Goal: Task Accomplishment & Management: Manage account settings

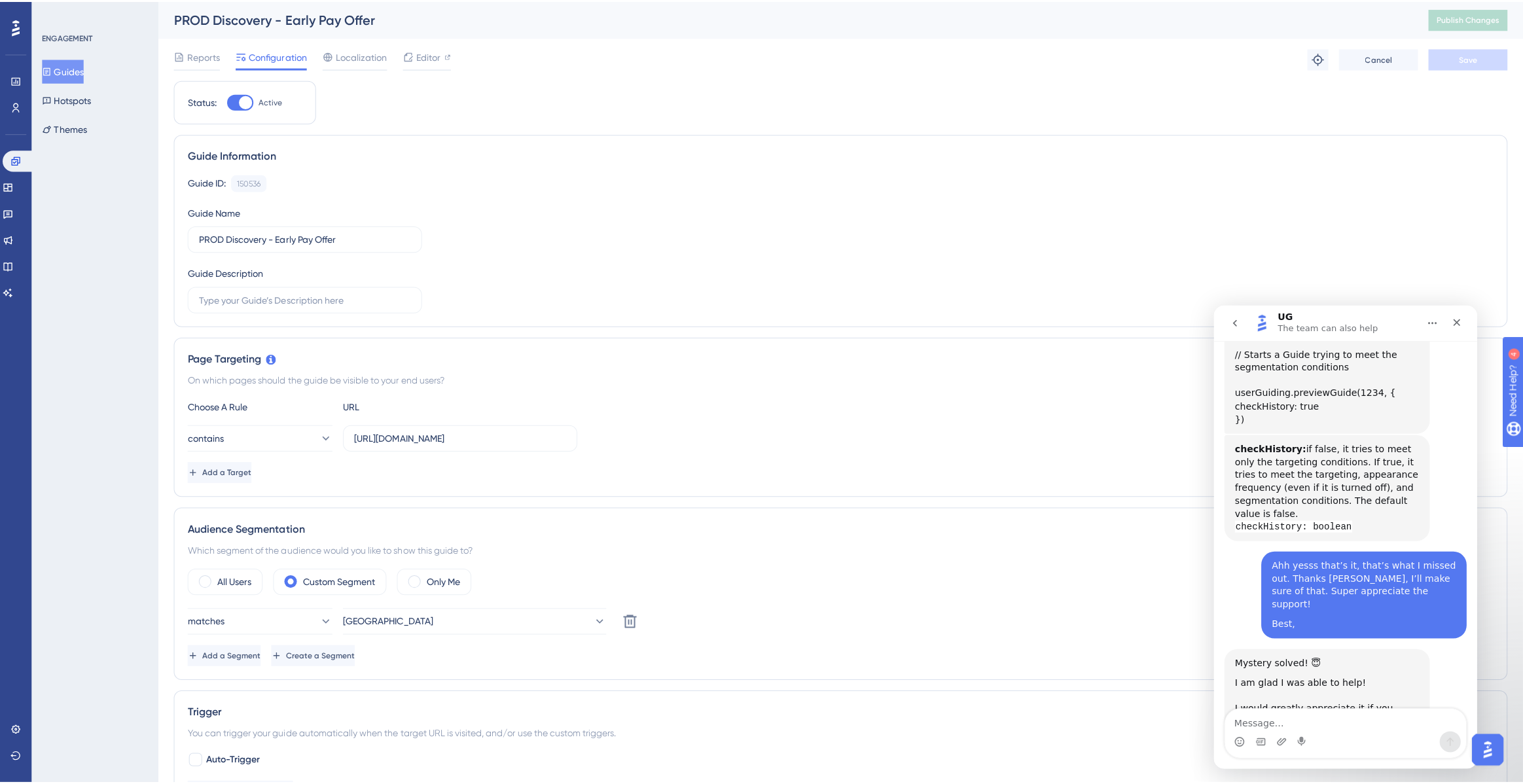
scroll to position [6308, 0]
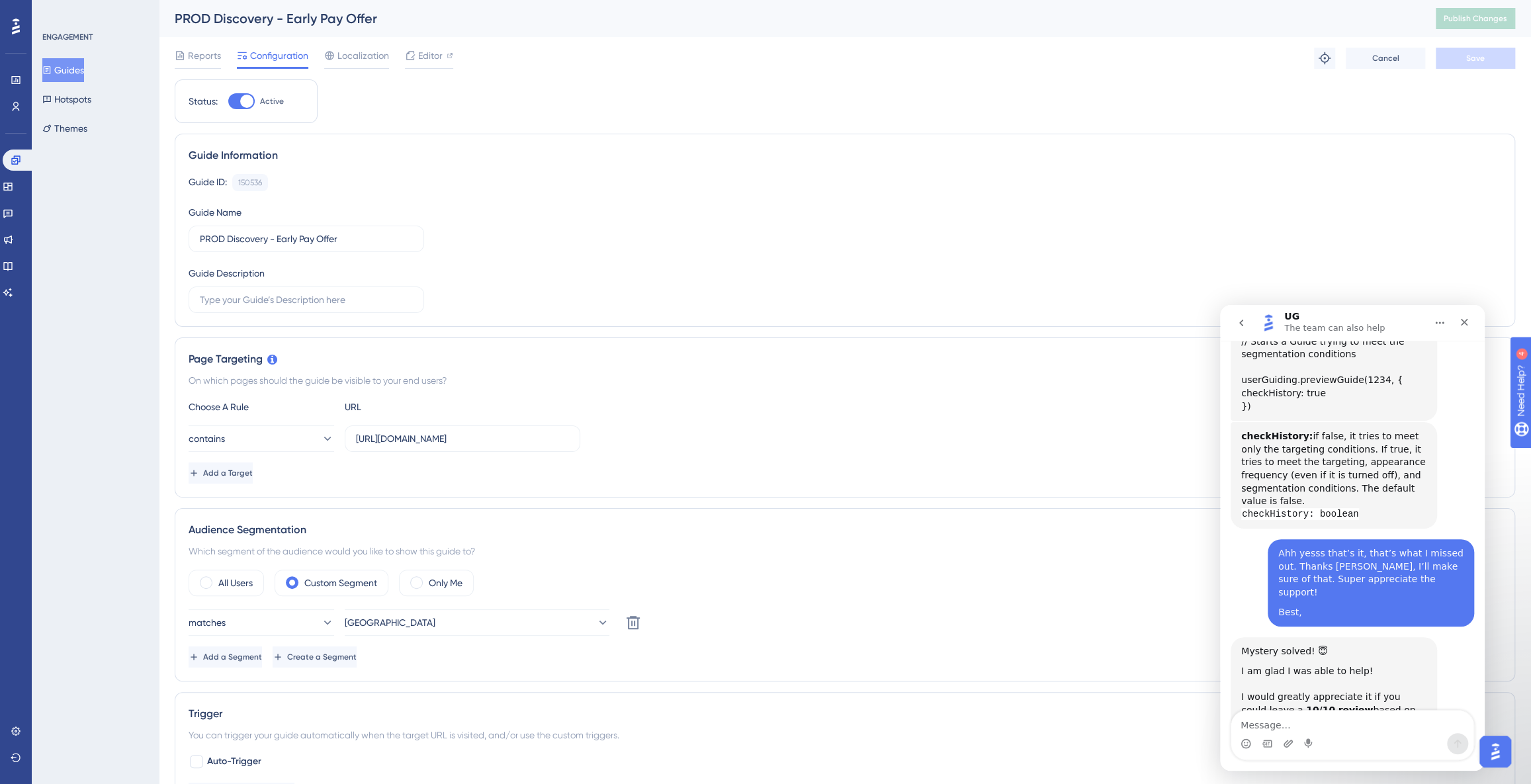
click at [70, 73] on button "Guides" at bounding box center [63, 70] width 42 height 24
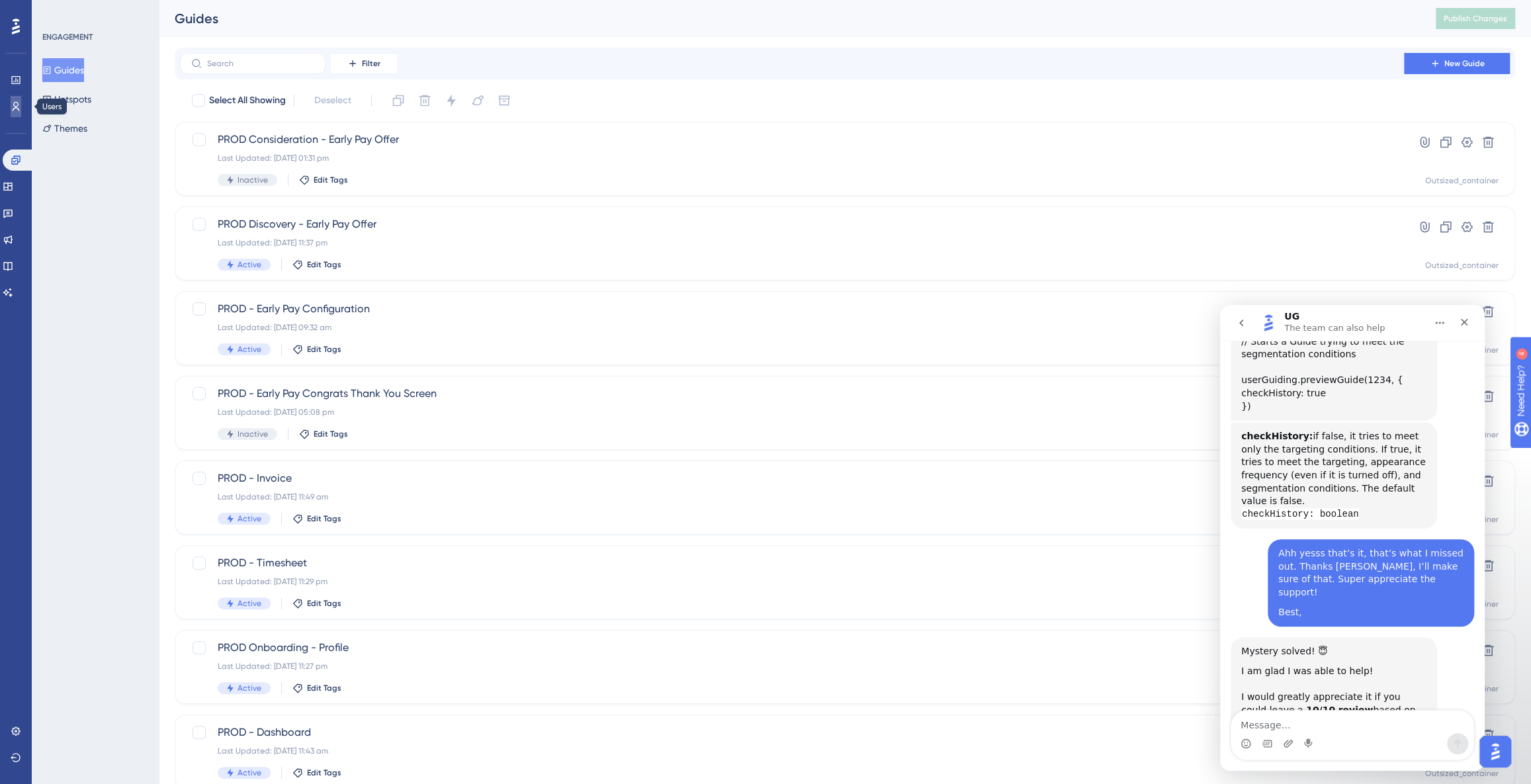
click at [19, 100] on link at bounding box center [16, 107] width 11 height 21
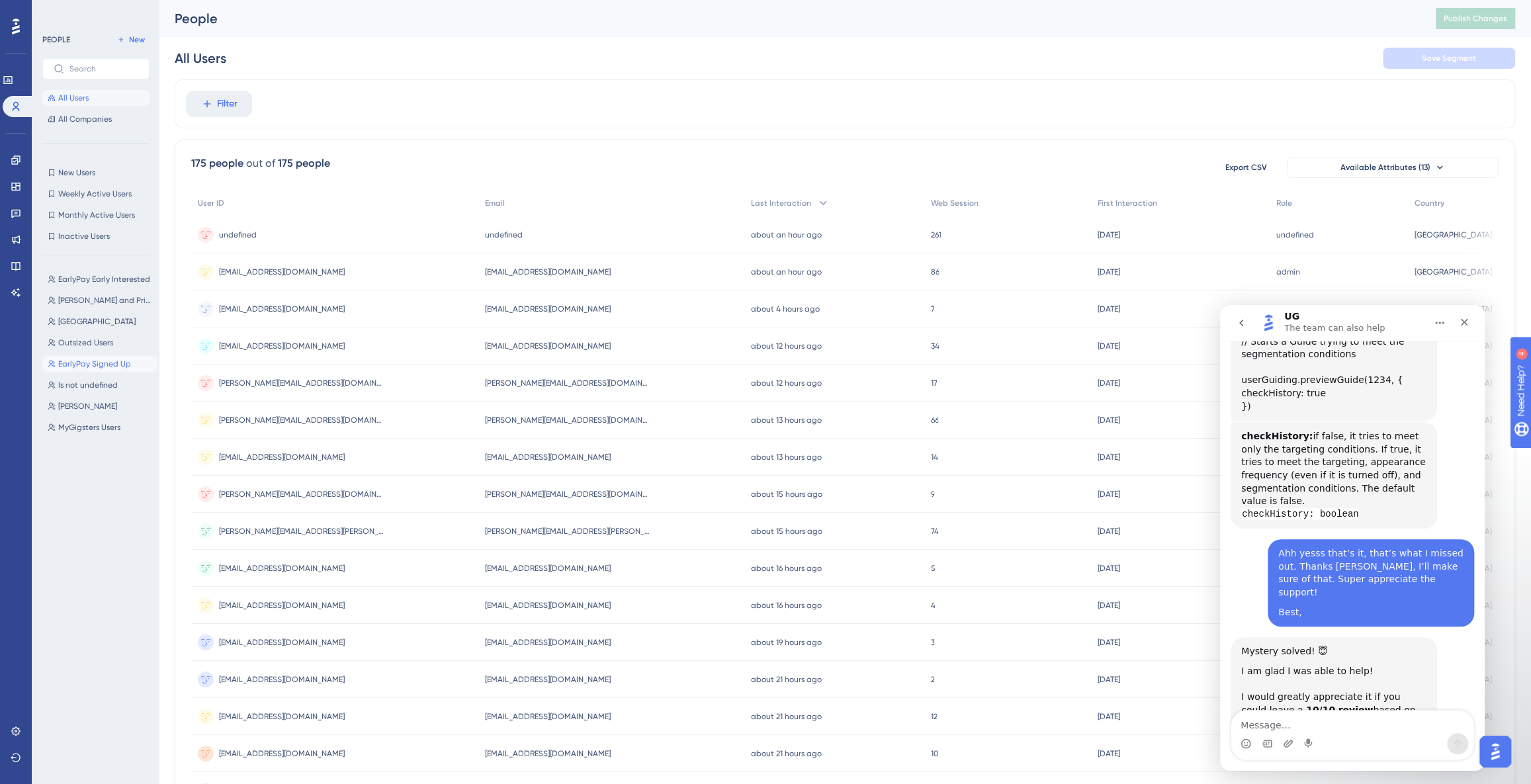
click at [80, 362] on span "EarlyPay Signed Up" at bounding box center [94, 364] width 73 height 11
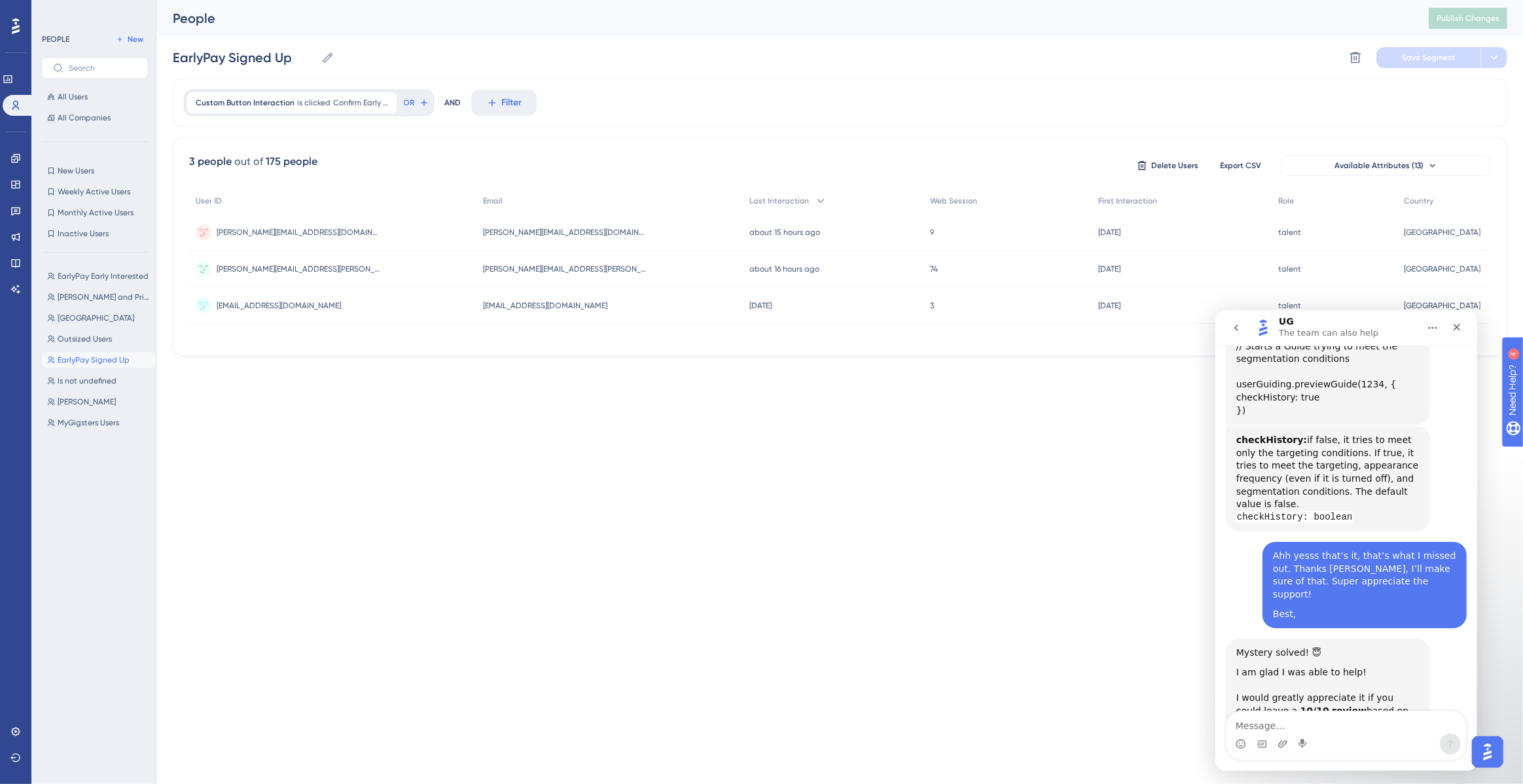
scroll to position [6308, 0]
click at [1454, 326] on icon "Close" at bounding box center [1456, 326] width 11 height 11
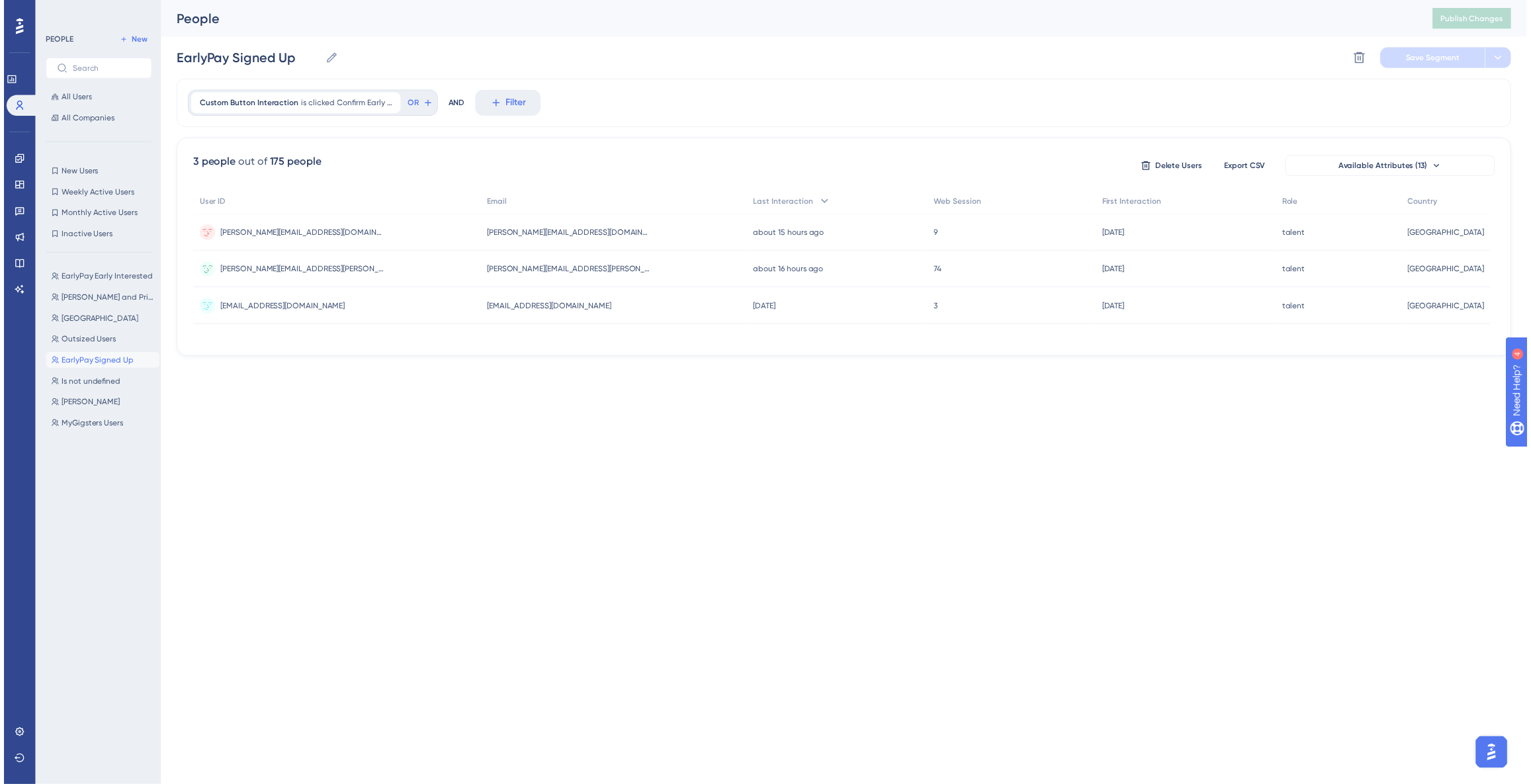
scroll to position [6361, 0]
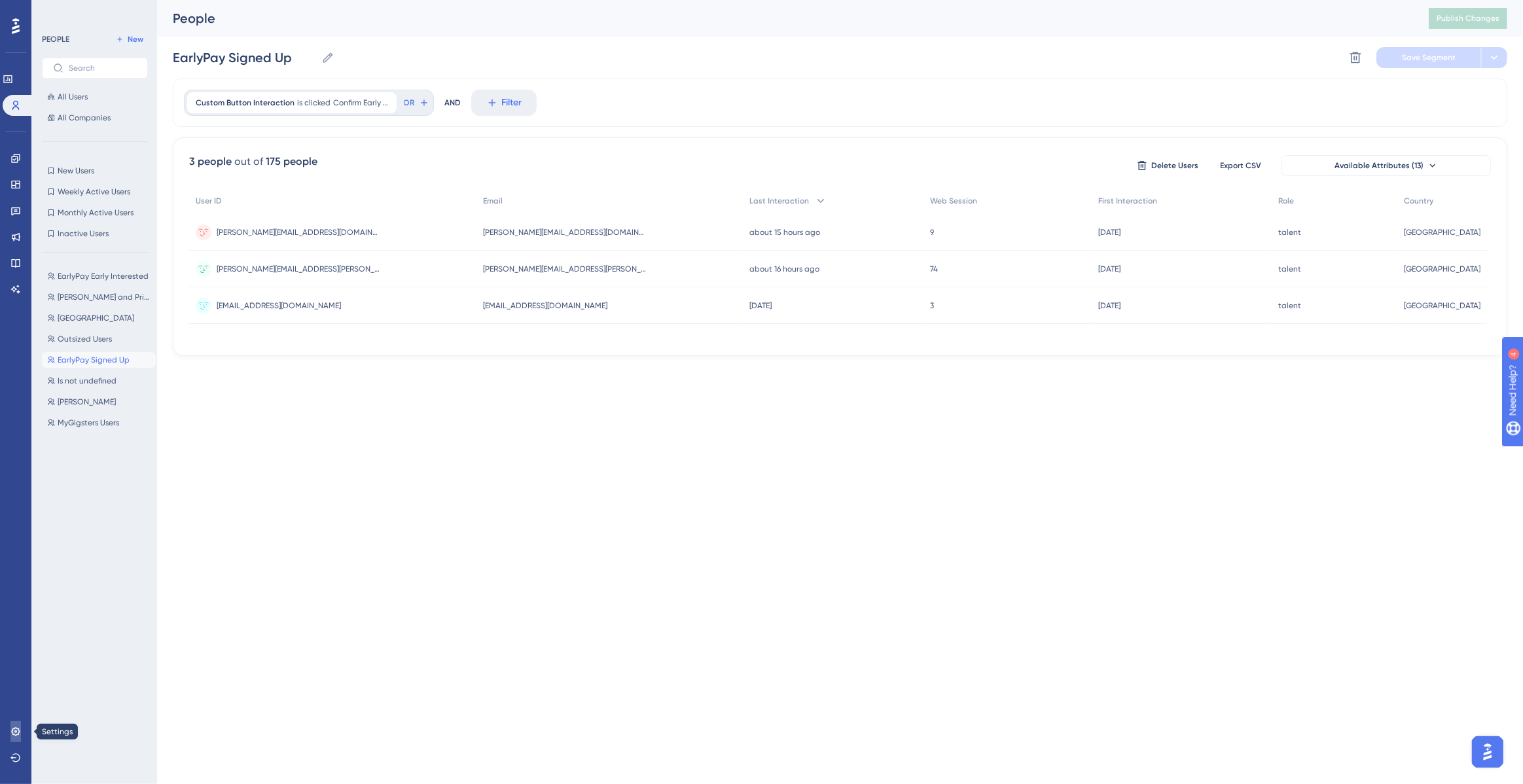
click at [21, 730] on link at bounding box center [15, 732] width 11 height 21
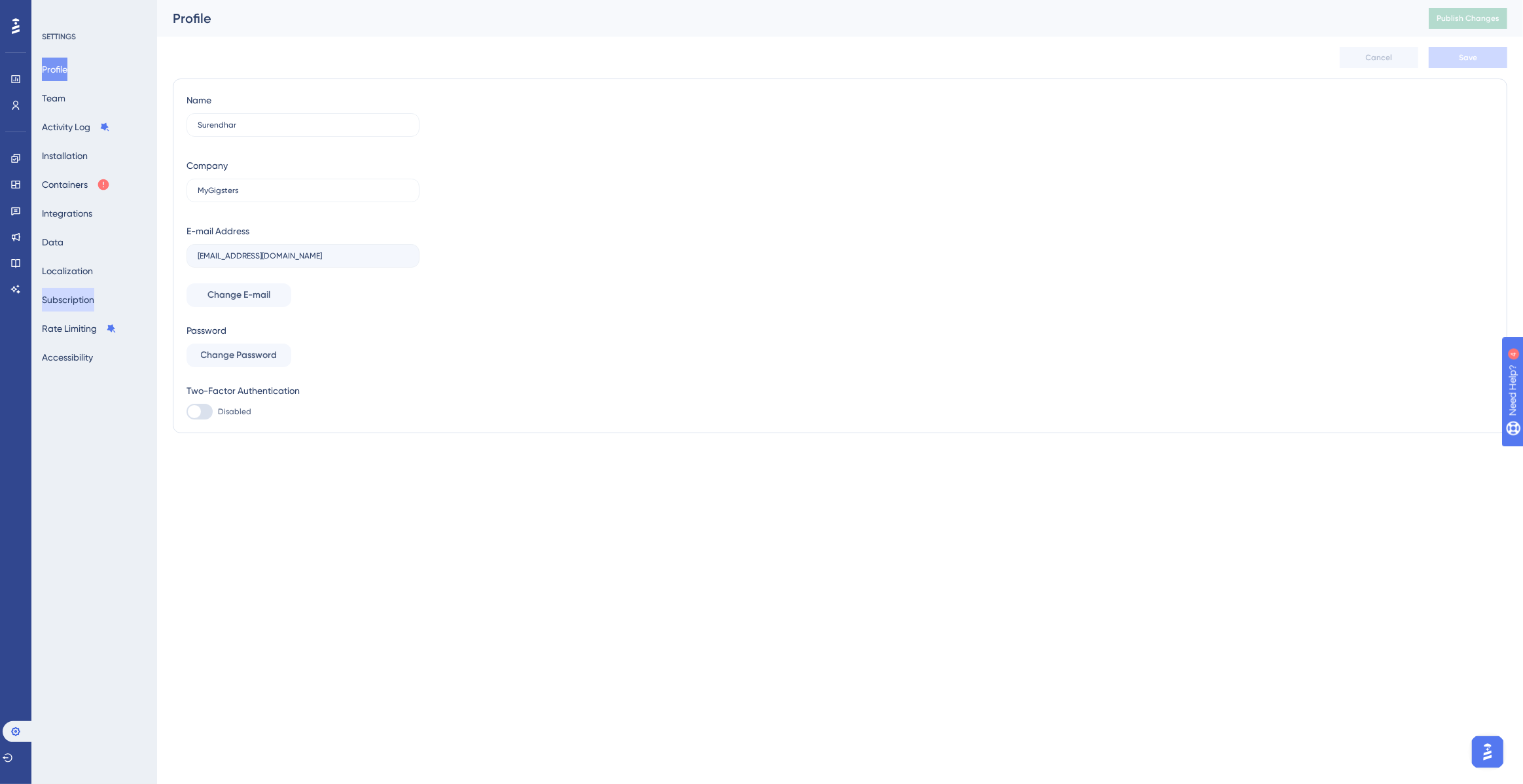
click at [70, 297] on button "Subscription" at bounding box center [68, 299] width 52 height 24
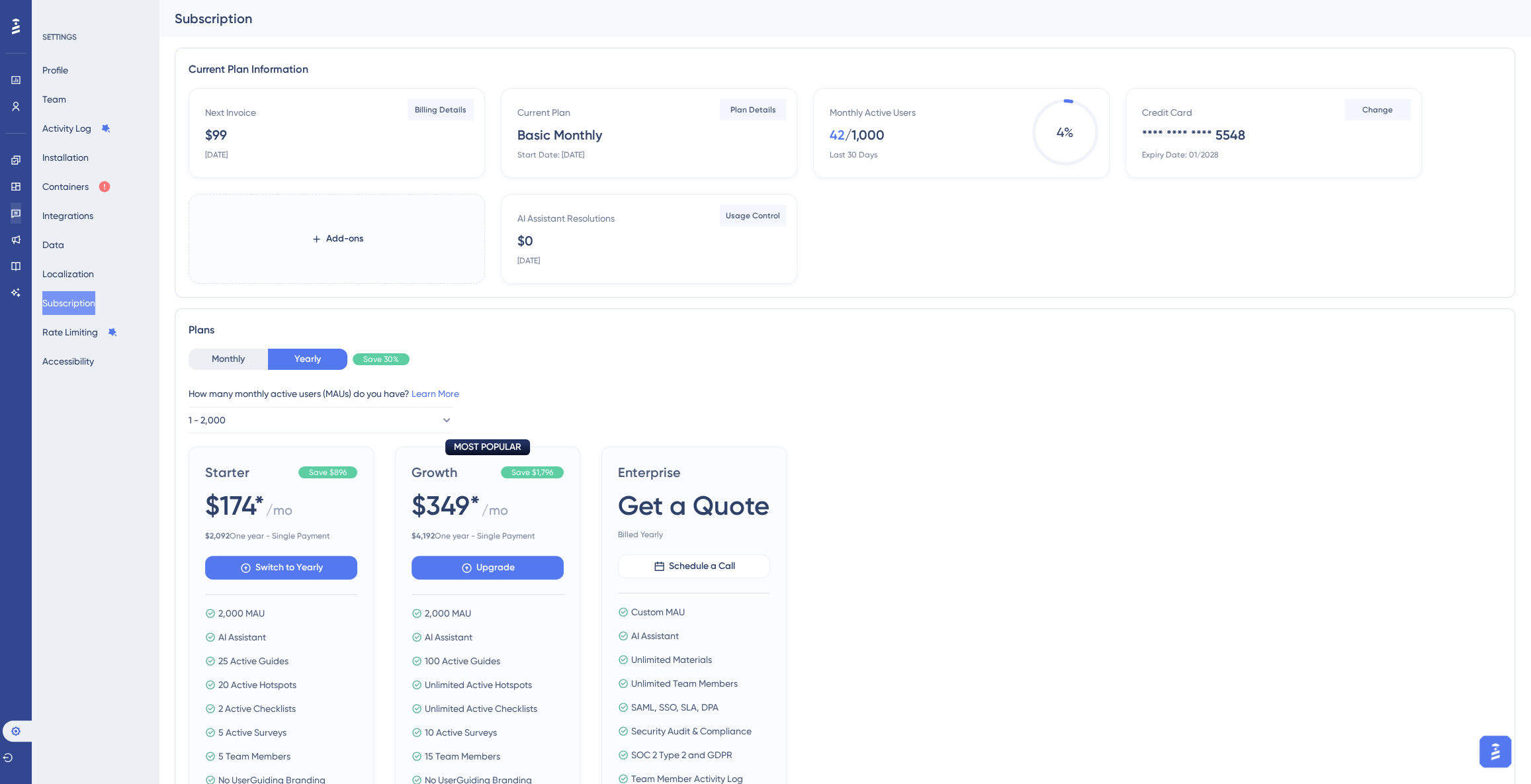
click at [43, 291] on button "Subscription" at bounding box center [69, 302] width 53 height 24
